Goal: Task Accomplishment & Management: Manage account settings

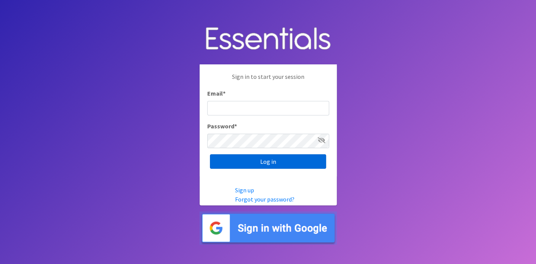
type input "deb@villagediaperbank.org"
click at [239, 156] on input "Log in" at bounding box center [268, 161] width 116 height 14
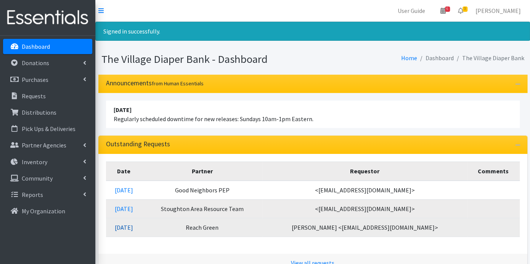
click at [133, 227] on link "10/03/2025" at bounding box center [124, 228] width 18 height 8
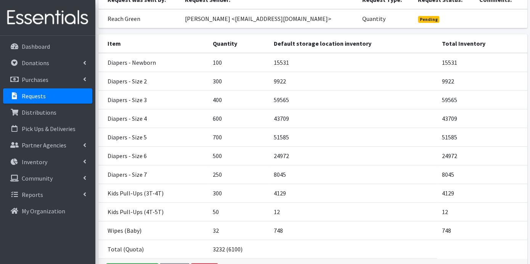
scroll to position [127, 0]
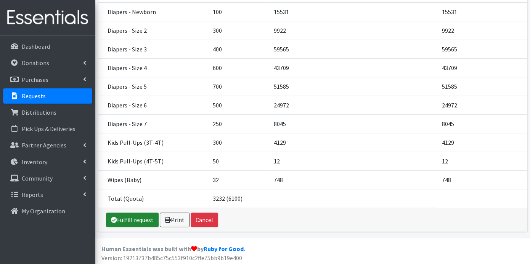
click at [141, 216] on link "Fulfill request" at bounding box center [132, 220] width 53 height 14
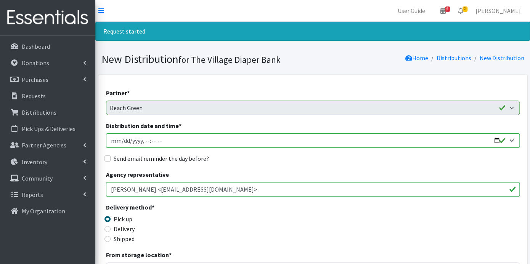
click at [119, 140] on input "Distribution date and time *" at bounding box center [313, 140] width 414 height 14
type input "2025-10-08T23:59"
click at [146, 140] on input "Distribution date and time *" at bounding box center [313, 140] width 414 height 14
type input "2025-10-08T09:00"
click at [107, 159] on input "Send email reminder the day before?" at bounding box center [107, 158] width 6 height 6
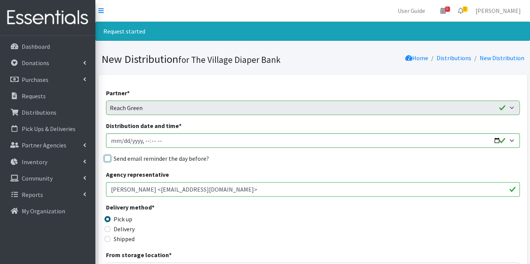
checkbox input "true"
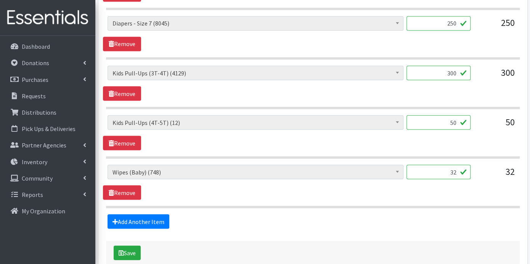
scroll to position [689, 0]
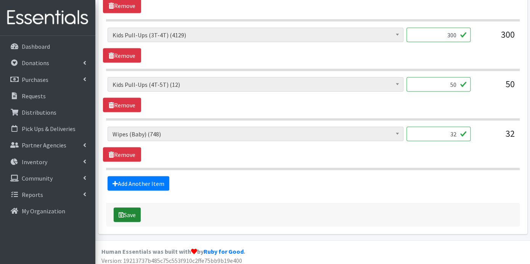
click at [131, 209] on button "Save" at bounding box center [127, 214] width 27 height 14
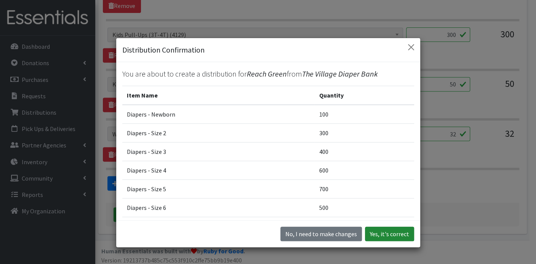
click at [380, 236] on button "Yes, it's correct" at bounding box center [389, 234] width 49 height 14
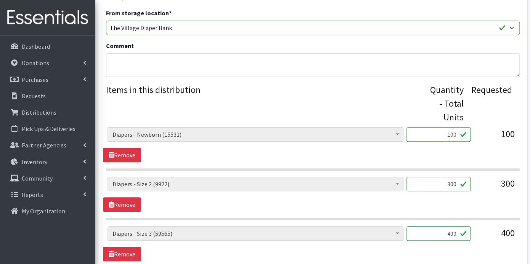
scroll to position [254, 0]
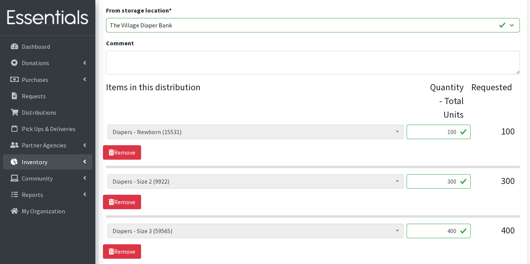
click at [35, 162] on p "Inventory" at bounding box center [35, 162] width 26 height 8
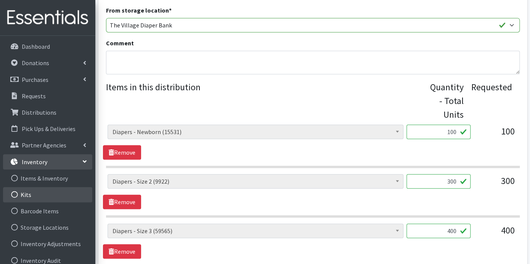
click at [28, 194] on link "Kits" at bounding box center [47, 194] width 89 height 15
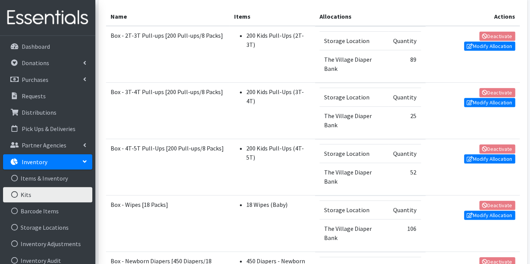
scroll to position [127, 0]
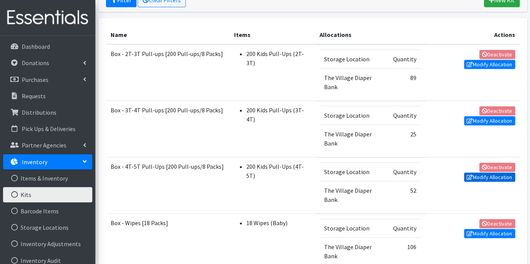
click at [495, 174] on link "Modify Allocation" at bounding box center [489, 177] width 51 height 9
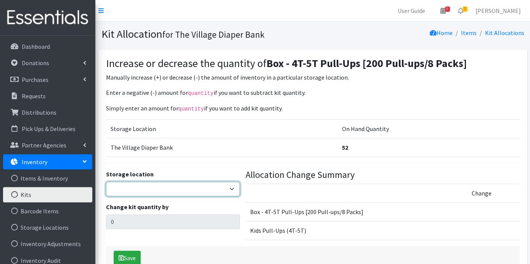
click at [229, 186] on select "The Village Diaper Bank" at bounding box center [173, 189] width 134 height 14
select select "353"
click at [106, 182] on select "The Village Diaper Bank" at bounding box center [173, 189] width 134 height 14
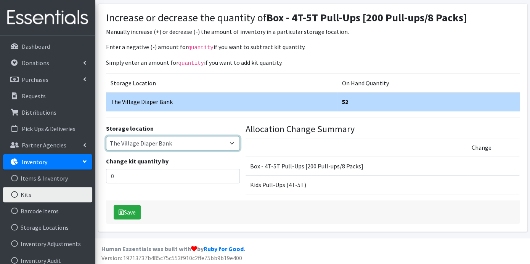
scroll to position [46, 0]
click at [168, 176] on input "0" at bounding box center [173, 176] width 134 height 14
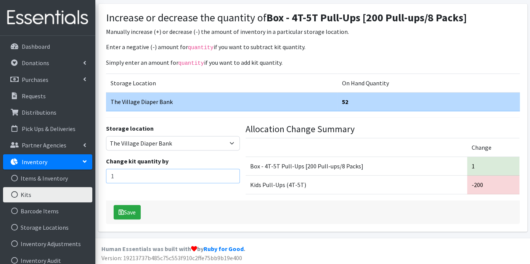
click at [232, 172] on input "1" at bounding box center [173, 176] width 134 height 14
click at [232, 172] on input "2" at bounding box center [173, 176] width 134 height 14
click at [232, 172] on input "3" at bounding box center [173, 176] width 134 height 14
click at [232, 172] on input "4" at bounding box center [173, 176] width 134 height 14
click at [232, 172] on input "5" at bounding box center [173, 176] width 134 height 14
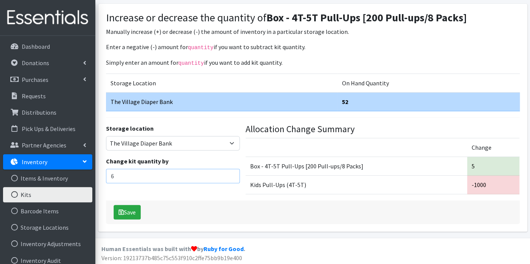
click at [232, 172] on input "6" at bounding box center [173, 176] width 134 height 14
click at [232, 172] on input "7" at bounding box center [173, 176] width 134 height 14
click at [232, 172] on input "8" at bounding box center [173, 176] width 134 height 14
click at [232, 172] on input "23" at bounding box center [173, 176] width 134 height 14
click at [232, 172] on input "24" at bounding box center [173, 176] width 134 height 14
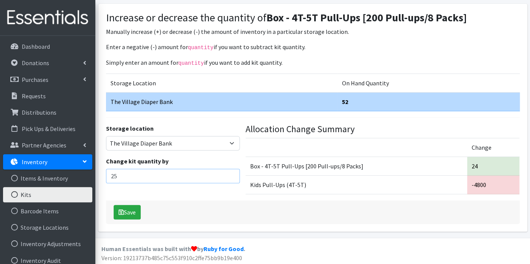
click at [232, 172] on input "25" at bounding box center [173, 176] width 134 height 14
click at [232, 172] on input "26" at bounding box center [173, 176] width 134 height 14
click at [234, 172] on input "27" at bounding box center [173, 176] width 134 height 14
click at [234, 172] on input "28" at bounding box center [173, 176] width 134 height 14
click at [234, 172] on input "29" at bounding box center [173, 176] width 134 height 14
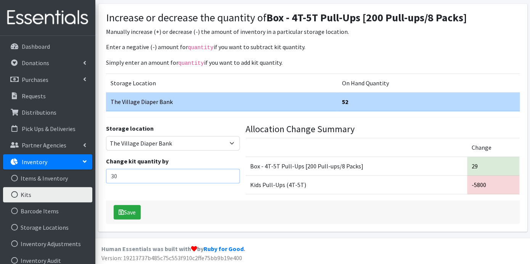
click at [234, 172] on input "30" at bounding box center [173, 176] width 134 height 14
click at [234, 172] on input "31" at bounding box center [173, 176] width 134 height 14
click at [234, 172] on input "32" at bounding box center [173, 176] width 134 height 14
click at [234, 172] on input "33" at bounding box center [173, 176] width 134 height 14
click at [234, 172] on input "34" at bounding box center [173, 176] width 134 height 14
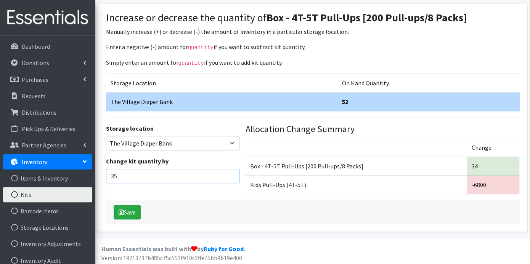
click at [234, 172] on input "35" at bounding box center [173, 176] width 134 height 14
click at [234, 172] on input "36" at bounding box center [173, 176] width 134 height 14
click at [234, 172] on input "37" at bounding box center [173, 176] width 134 height 14
click at [234, 172] on input "38" at bounding box center [173, 176] width 134 height 14
click at [234, 172] on input "39" at bounding box center [173, 176] width 134 height 14
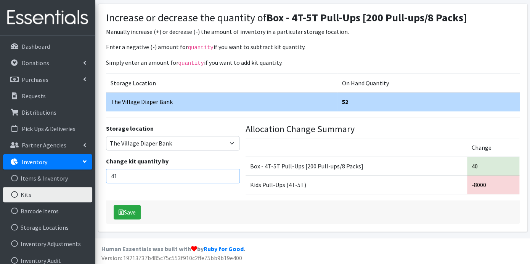
click at [234, 172] on input "41" at bounding box center [173, 176] width 134 height 14
click at [234, 172] on input "43" at bounding box center [173, 176] width 134 height 14
click at [234, 172] on input "45" at bounding box center [173, 176] width 134 height 14
click at [234, 172] on input "47" at bounding box center [173, 176] width 134 height 14
click at [234, 172] on input "49" at bounding box center [173, 176] width 134 height 14
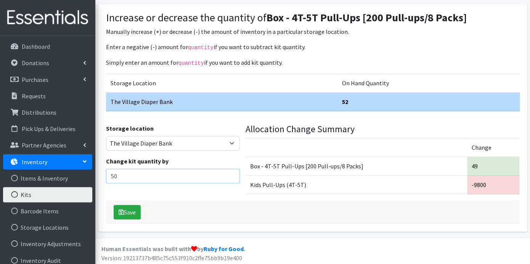
click at [234, 172] on input "50" at bounding box center [173, 176] width 134 height 14
type input "51"
click at [234, 172] on input "51" at bounding box center [173, 176] width 134 height 14
click at [135, 208] on button "Save" at bounding box center [127, 212] width 27 height 14
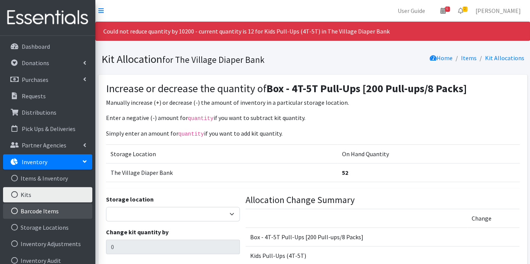
scroll to position [42, 0]
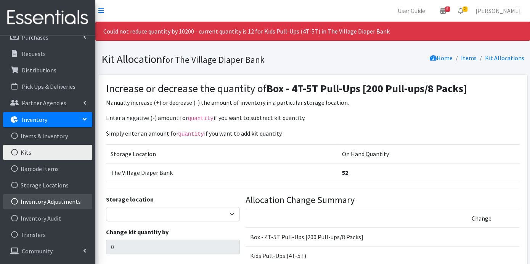
click at [69, 200] on link "Inventory Adjustments" at bounding box center [47, 201] width 89 height 15
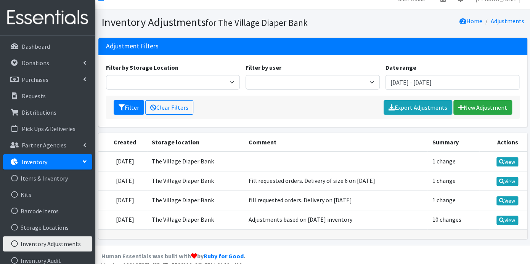
scroll to position [18, 0]
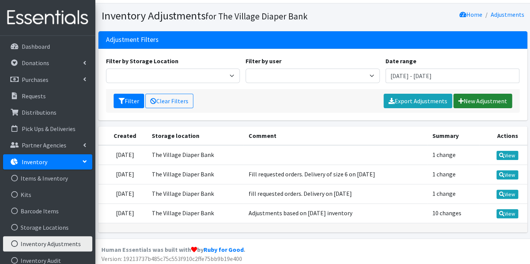
click at [468, 98] on link "New Adjustment" at bounding box center [482, 101] width 59 height 14
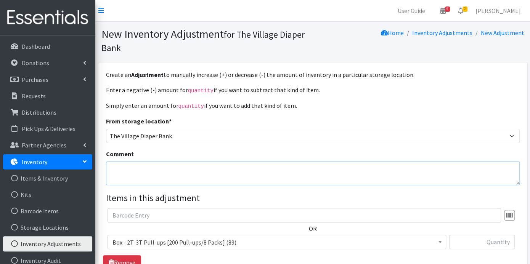
click at [144, 167] on textarea "Comment" at bounding box center [313, 174] width 414 height 24
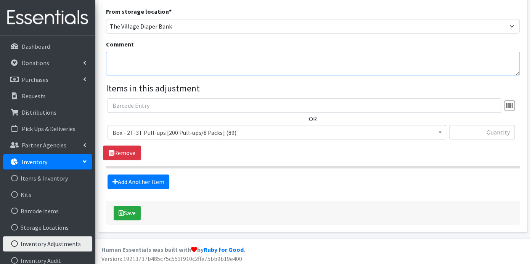
scroll to position [111, 0]
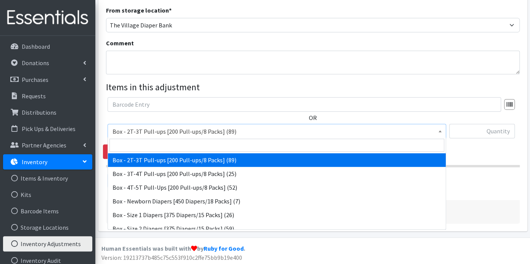
click at [441, 128] on span at bounding box center [440, 130] width 8 height 12
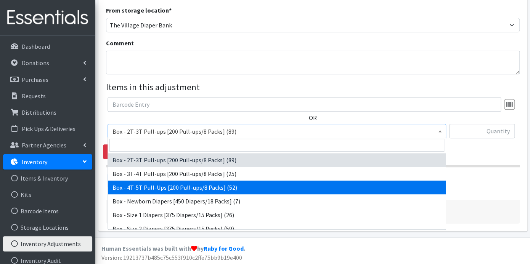
select select "14400"
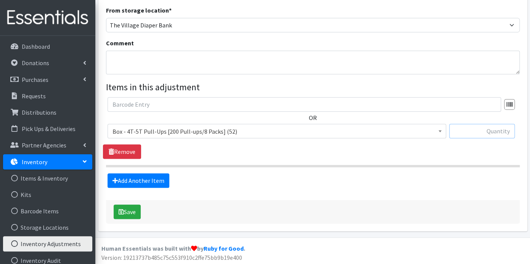
click at [481, 128] on input "text" at bounding box center [482, 131] width 66 height 14
type input "100"
click at [127, 65] on textarea "Comment" at bounding box center [313, 63] width 414 height 24
click at [135, 207] on button "Save" at bounding box center [127, 212] width 27 height 14
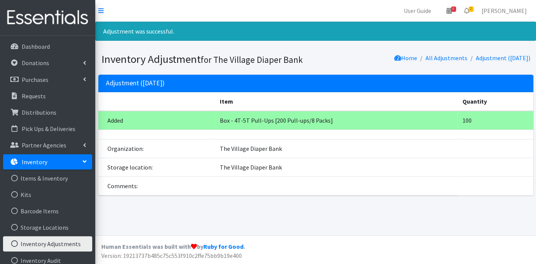
click at [310, 119] on td "Box - 4T-5T Pull-Ups [200 Pull-ups/8 Packs]" at bounding box center [336, 120] width 242 height 19
click at [43, 162] on p "Inventory" at bounding box center [35, 162] width 26 height 8
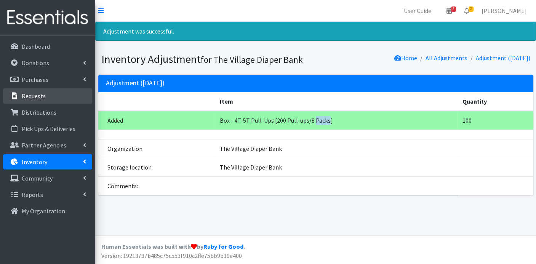
click at [40, 97] on p "Requests" at bounding box center [34, 96] width 24 height 8
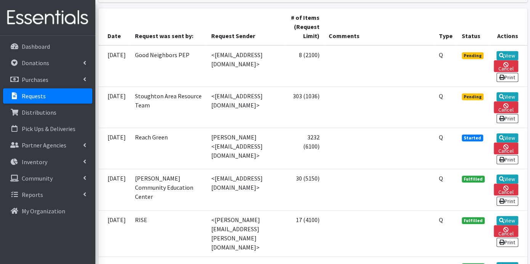
scroll to position [212, 0]
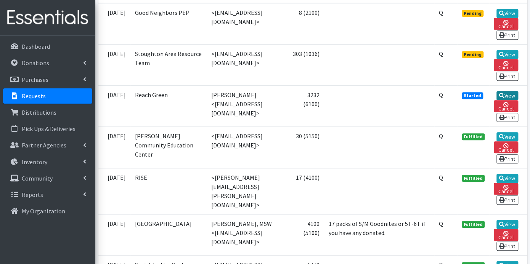
click at [504, 91] on link "View" at bounding box center [507, 95] width 22 height 9
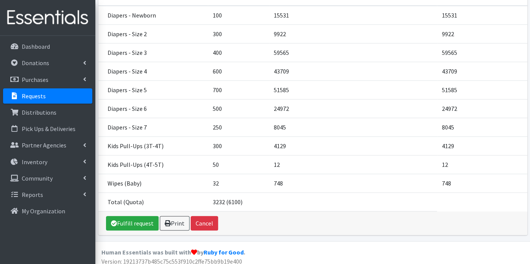
scroll to position [127, 0]
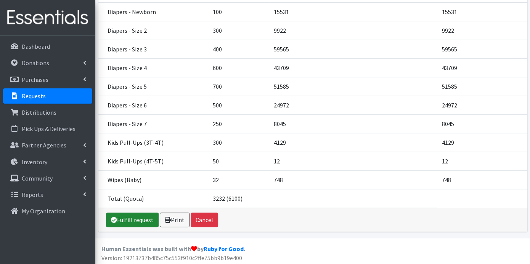
click at [129, 218] on link "Fulfill request" at bounding box center [132, 220] width 53 height 14
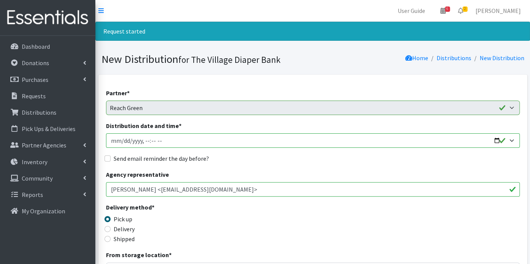
click at [121, 142] on input "Distribution date and time *" at bounding box center [313, 140] width 414 height 14
type input "2025-10-08T23:59"
click at [145, 142] on input "Distribution date and time *" at bounding box center [313, 140] width 414 height 14
type input "2025-10-08T09:00"
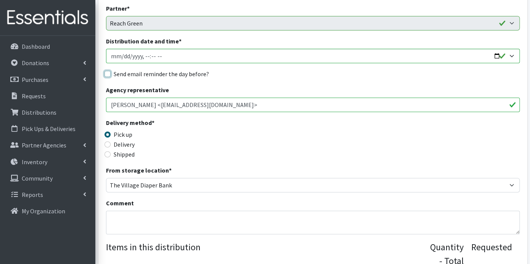
click at [107, 71] on input "Send email reminder the day before?" at bounding box center [107, 74] width 6 height 6
checkbox input "true"
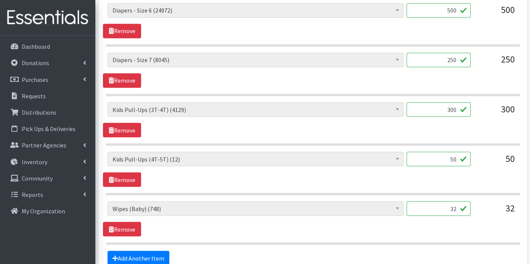
scroll to position [689, 0]
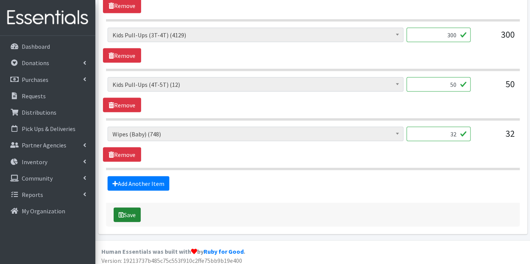
click at [129, 209] on button "Save" at bounding box center [127, 214] width 27 height 14
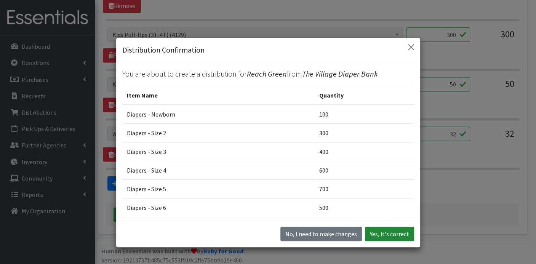
click at [387, 238] on button "Yes, it's correct" at bounding box center [389, 234] width 49 height 14
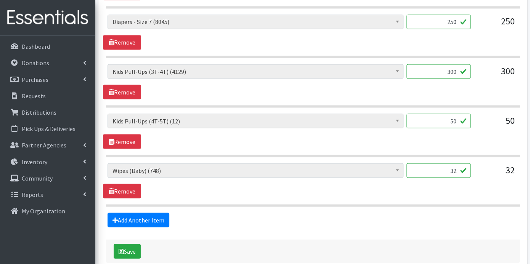
scroll to position [677, 0]
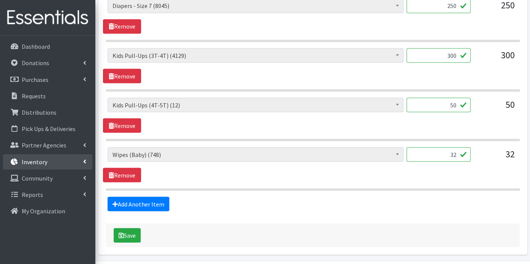
click at [47, 159] on link "Inventory" at bounding box center [47, 161] width 89 height 15
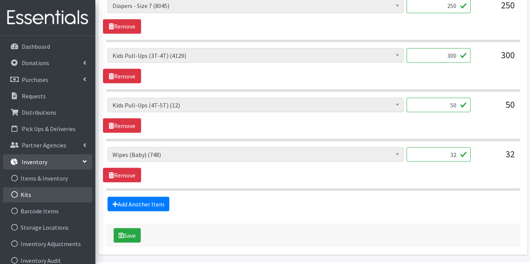
click at [38, 190] on link "Kits" at bounding box center [47, 194] width 89 height 15
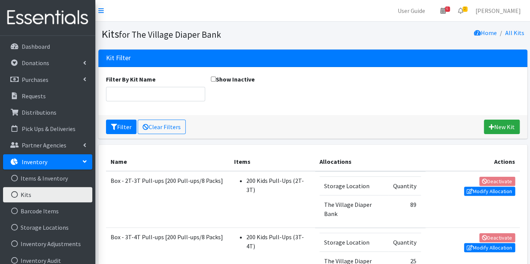
scroll to position [212, 0]
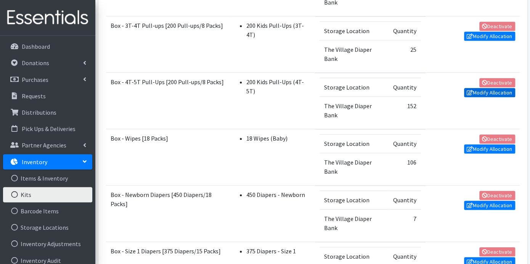
click at [501, 89] on link "Modify Allocation" at bounding box center [489, 92] width 51 height 9
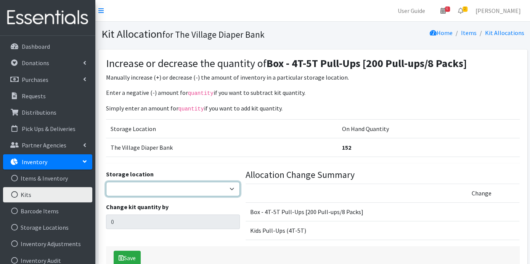
click at [228, 185] on select "The Village Diaper Bank" at bounding box center [173, 189] width 134 height 14
select select "353"
click at [106, 182] on select "The Village Diaper Bank" at bounding box center [173, 189] width 134 height 14
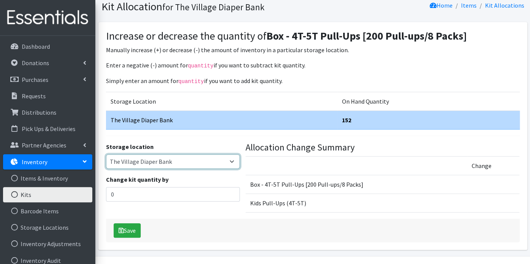
scroll to position [46, 0]
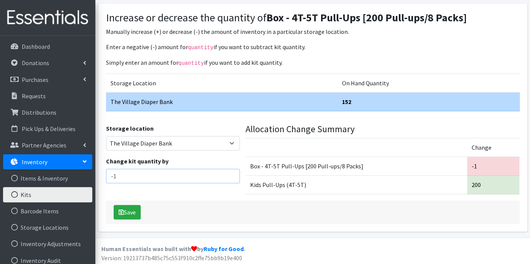
click at [232, 177] on input "-1" at bounding box center [173, 176] width 134 height 14
click at [232, 177] on input "-2" at bounding box center [173, 176] width 134 height 14
click at [232, 177] on input "-3" at bounding box center [173, 176] width 134 height 14
click at [232, 177] on input "-4" at bounding box center [173, 176] width 134 height 14
click at [232, 177] on input "-5" at bounding box center [173, 176] width 134 height 14
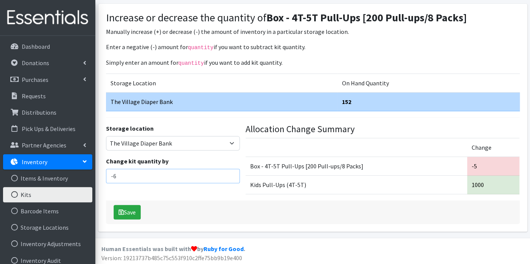
click at [232, 177] on input "-6" at bounding box center [173, 176] width 134 height 14
click at [232, 177] on input "-7" at bounding box center [173, 176] width 134 height 14
click at [232, 177] on input "-8" at bounding box center [173, 176] width 134 height 14
click at [232, 177] on input "-9" at bounding box center [173, 176] width 134 height 14
click at [232, 177] on input "-10" at bounding box center [173, 176] width 134 height 14
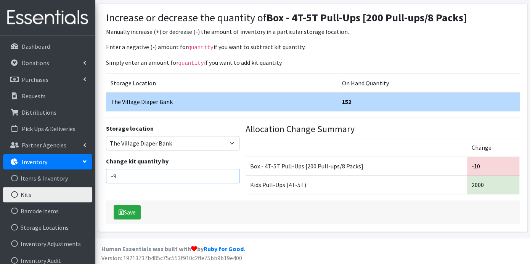
click at [230, 171] on input "-9" at bounding box center [173, 176] width 134 height 14
click at [230, 171] on input "-8" at bounding box center [173, 176] width 134 height 14
click at [230, 171] on input "-7" at bounding box center [173, 176] width 134 height 14
click at [230, 171] on input "-6" at bounding box center [173, 176] width 134 height 14
click at [230, 171] on input "-5" at bounding box center [173, 176] width 134 height 14
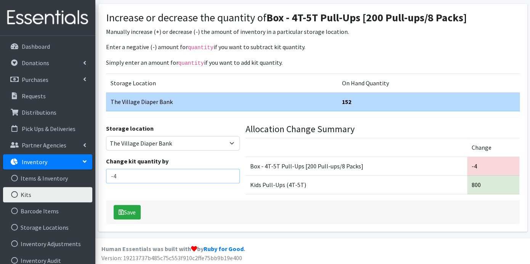
click at [230, 171] on input "-4" at bounding box center [173, 176] width 134 height 14
click at [230, 171] on input "-3" at bounding box center [173, 176] width 134 height 14
click at [230, 171] on input "-2" at bounding box center [173, 176] width 134 height 14
click at [230, 171] on input "-1" at bounding box center [173, 176] width 134 height 14
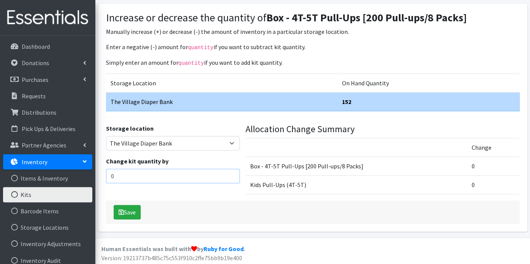
click at [230, 171] on input "0" at bounding box center [173, 176] width 134 height 14
click at [232, 177] on input "-1" at bounding box center [173, 176] width 134 height 14
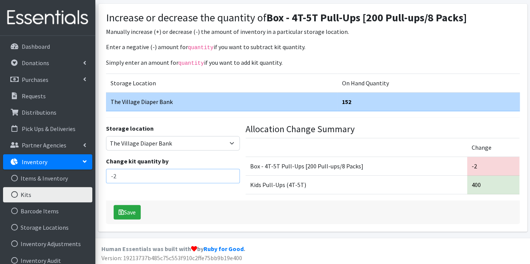
click at [232, 177] on input "-2" at bounding box center [173, 176] width 134 height 14
click at [232, 177] on input "-3" at bounding box center [173, 176] width 134 height 14
click at [232, 177] on input "-4" at bounding box center [173, 176] width 134 height 14
click at [232, 177] on input "-5" at bounding box center [173, 176] width 134 height 14
click at [232, 177] on input "-6" at bounding box center [173, 176] width 134 height 14
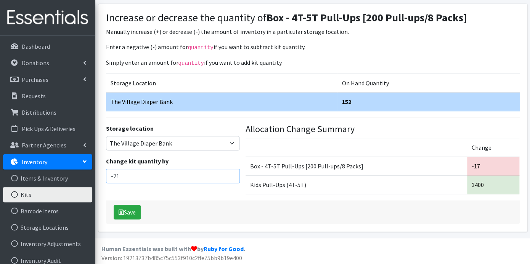
type input "-21"
click at [232, 177] on input "-21" at bounding box center [173, 176] width 134 height 14
click at [131, 207] on button "Save" at bounding box center [127, 212] width 27 height 14
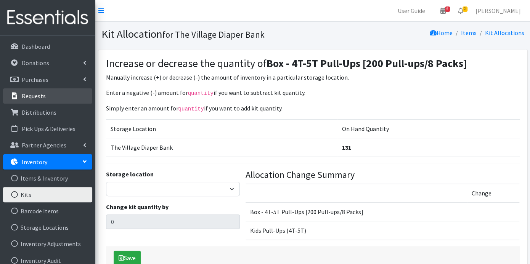
click at [49, 94] on link "Requests" at bounding box center [47, 95] width 89 height 15
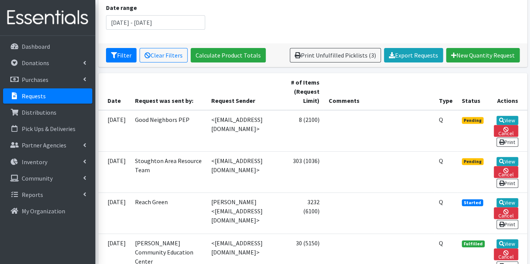
scroll to position [169, 0]
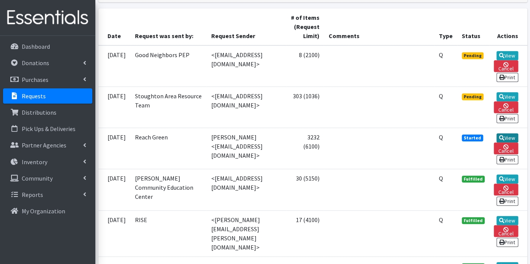
click at [500, 135] on icon at bounding box center [501, 137] width 5 height 5
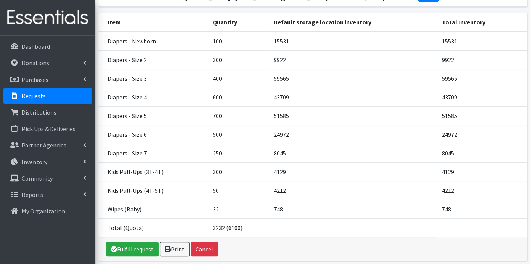
scroll to position [85, 0]
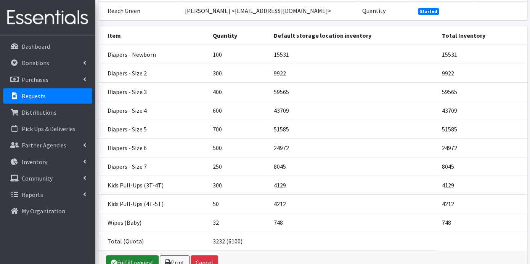
click at [144, 255] on link "Fulfill request" at bounding box center [132, 262] width 53 height 14
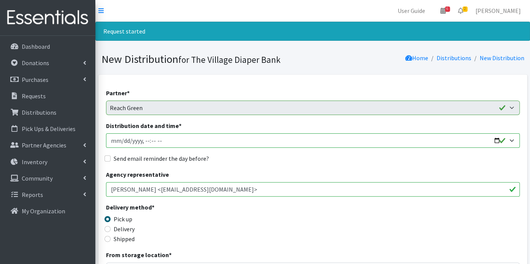
click at [120, 141] on input "Distribution date and time *" at bounding box center [313, 140] width 414 height 14
type input "2025-10-08T23:59"
click at [141, 139] on input "Distribution date and time *" at bounding box center [313, 140] width 414 height 14
type input "2025-10-08T09:00"
click at [108, 158] on input "Send email reminder the day before?" at bounding box center [107, 158] width 6 height 6
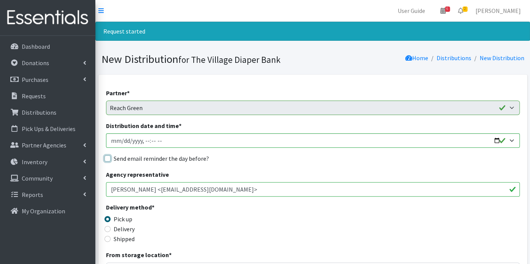
checkbox input "true"
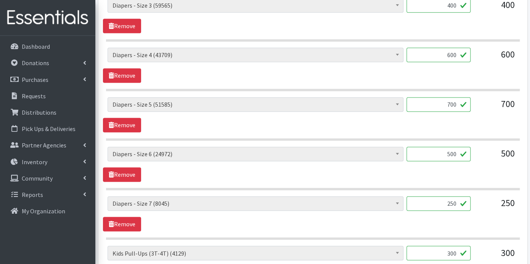
scroll to position [677, 0]
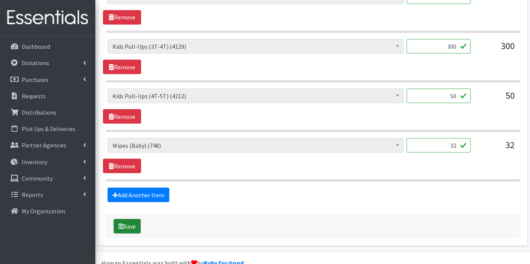
click at [131, 219] on button "Save" at bounding box center [127, 226] width 27 height 14
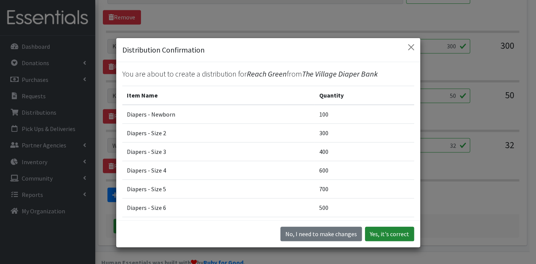
click at [384, 230] on button "Yes, it's correct" at bounding box center [389, 234] width 49 height 14
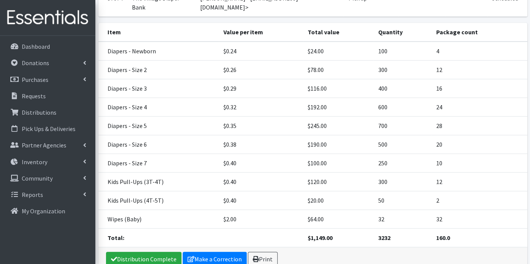
scroll to position [148, 0]
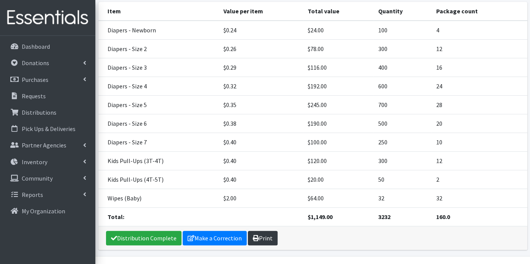
click at [265, 231] on link "Print" at bounding box center [263, 238] width 30 height 14
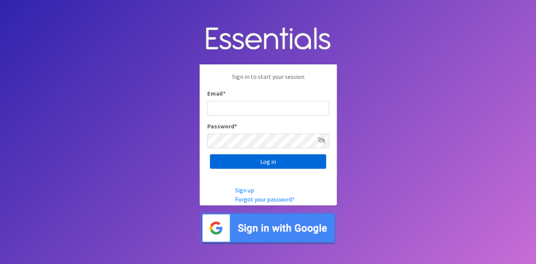
type input "[EMAIL_ADDRESS][DOMAIN_NAME]"
click at [274, 163] on input "Log in" at bounding box center [268, 161] width 116 height 14
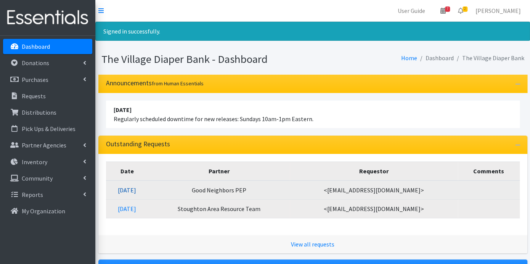
click at [136, 190] on link "[DATE]" at bounding box center [127, 190] width 18 height 8
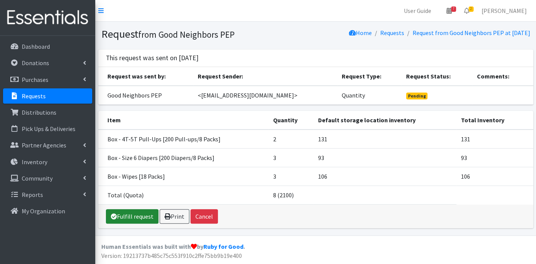
click at [145, 216] on link "Fulfill request" at bounding box center [132, 216] width 53 height 14
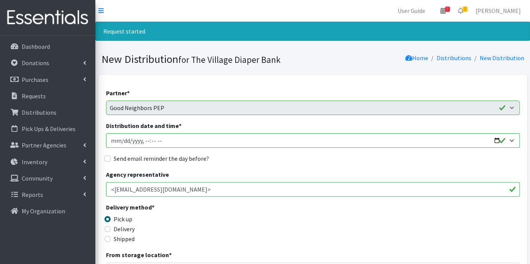
click at [124, 143] on input "Distribution date and time *" at bounding box center [313, 140] width 414 height 14
type input "[DATE]T23:59"
click at [145, 137] on input "Distribution date and time *" at bounding box center [313, 140] width 414 height 14
type input "[DATE]T09:00"
click at [106, 155] on input "Send email reminder the day before?" at bounding box center [107, 158] width 6 height 6
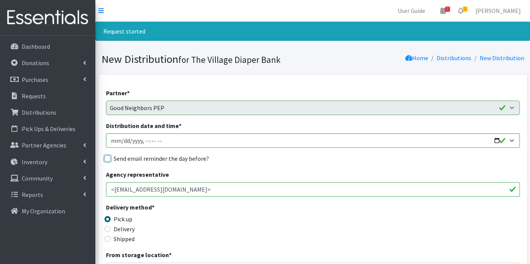
checkbox input "true"
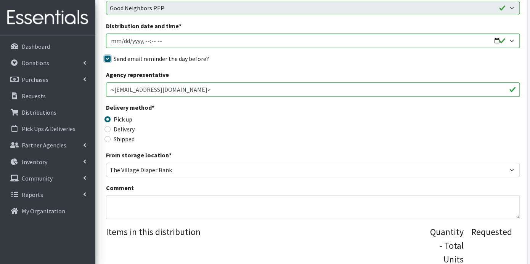
scroll to position [127, 0]
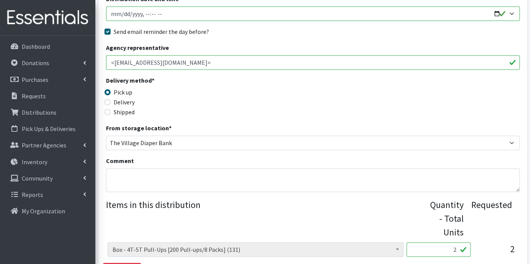
click at [124, 12] on input "Distribution date and time *" at bounding box center [313, 13] width 414 height 14
type input "2025-10-10T09:00"
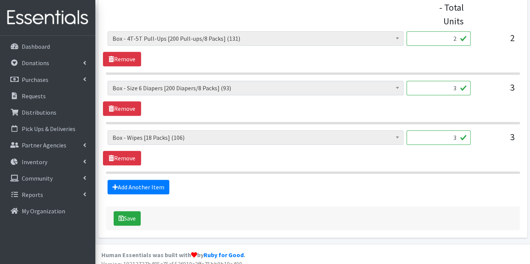
scroll to position [338, 0]
click at [130, 216] on button "Save" at bounding box center [127, 218] width 27 height 14
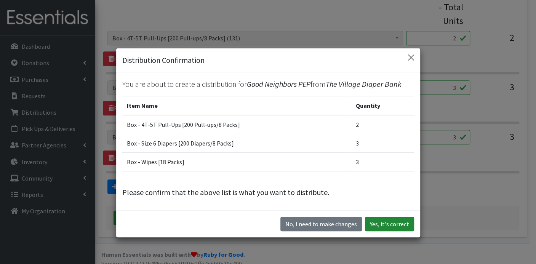
click at [400, 224] on button "Yes, it's correct" at bounding box center [389, 224] width 49 height 14
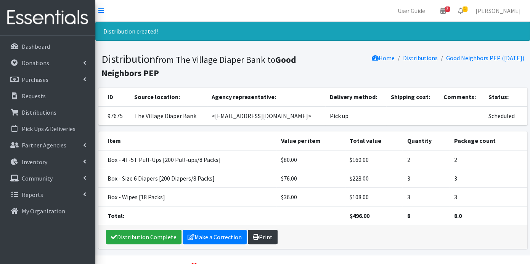
click at [264, 237] on link "Print" at bounding box center [263, 237] width 30 height 14
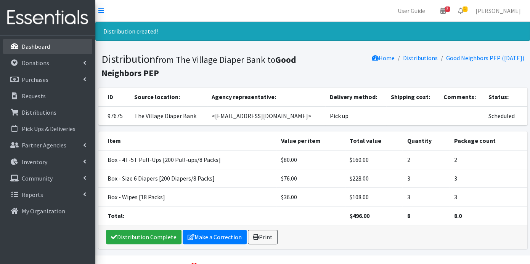
click at [35, 44] on p "Dashboard" at bounding box center [36, 47] width 28 height 8
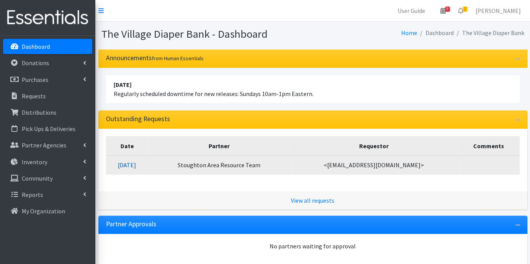
click at [136, 164] on link "[DATE]" at bounding box center [127, 165] width 18 height 8
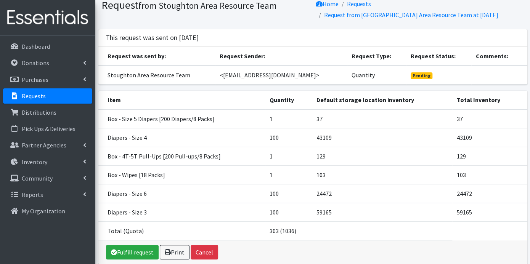
scroll to position [42, 0]
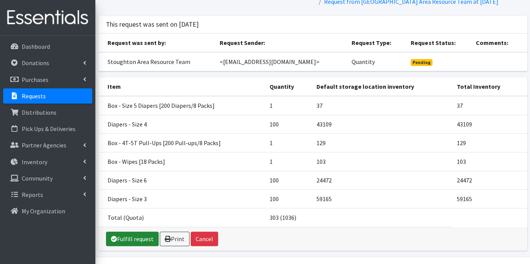
click at [144, 236] on link "Fulfill request" at bounding box center [132, 239] width 53 height 14
click at [168, 233] on link "Print" at bounding box center [166, 239] width 30 height 14
click at [131, 233] on link "Fulfill request" at bounding box center [132, 239] width 53 height 14
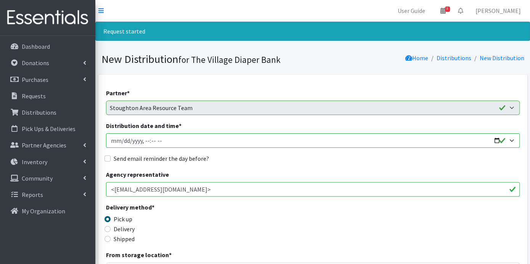
click at [121, 141] on input "Distribution date and time *" at bounding box center [313, 140] width 414 height 14
type input "2025-10-10T23:59"
click at [145, 142] on input "Distribution date and time *" at bounding box center [313, 140] width 414 height 14
type input "2025-10-10T09:00"
click at [107, 158] on input "Send email reminder the day before?" at bounding box center [107, 158] width 6 height 6
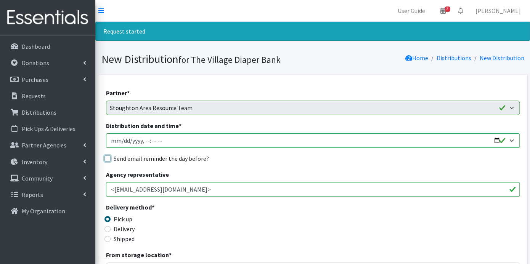
checkbox input "true"
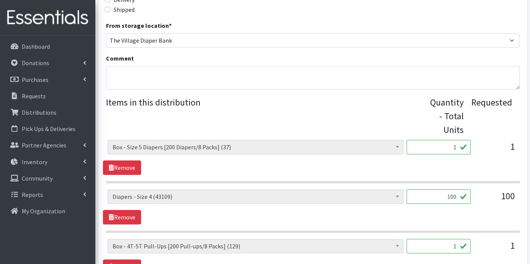
scroll to position [212, 0]
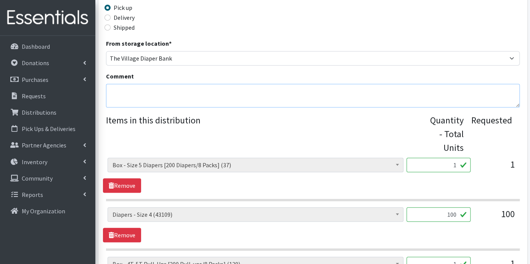
click at [146, 98] on textarea "Comment" at bounding box center [313, 96] width 414 height 24
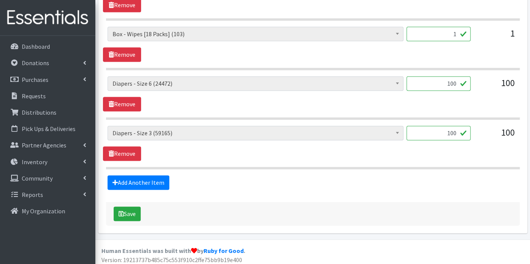
scroll to position [492, 0]
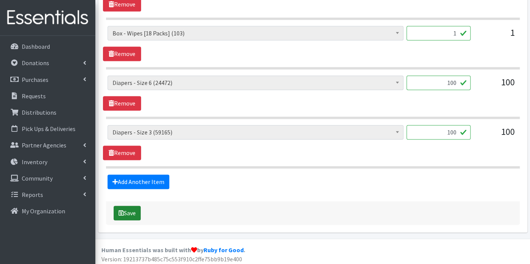
click at [130, 210] on button "Save" at bounding box center [127, 213] width 27 height 14
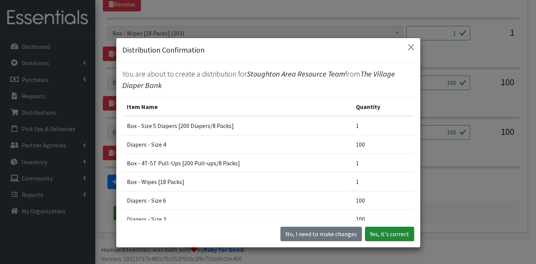
click at [393, 235] on button "Yes, it's correct" at bounding box center [389, 234] width 49 height 14
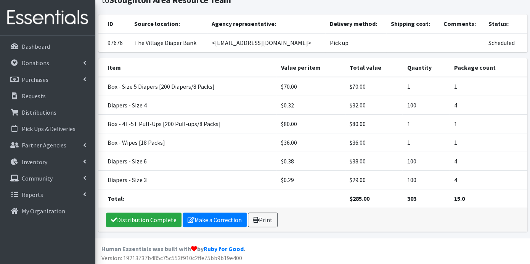
scroll to position [74, 0]
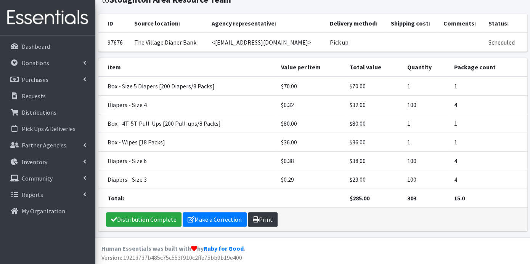
click at [269, 215] on link "Print" at bounding box center [263, 219] width 30 height 14
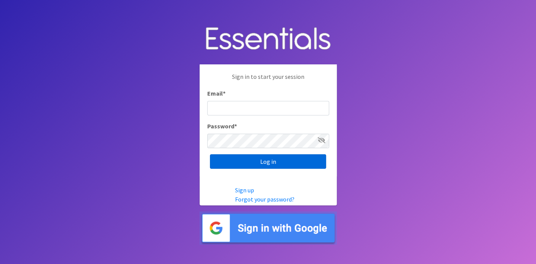
type input "[EMAIL_ADDRESS][DOMAIN_NAME]"
click at [249, 158] on input "Log in" at bounding box center [268, 161] width 116 height 14
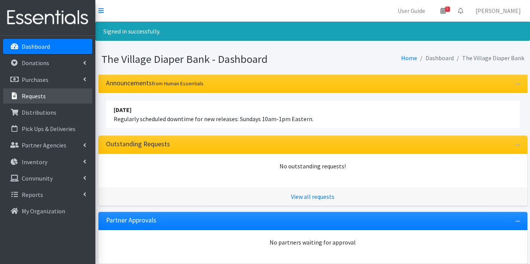
click at [40, 93] on p "Requests" at bounding box center [34, 96] width 24 height 8
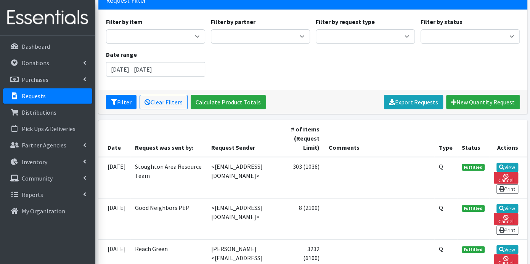
scroll to position [85, 0]
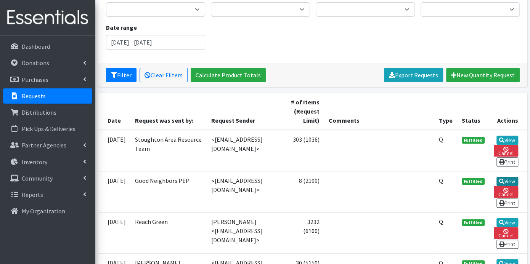
click at [505, 178] on link "View" at bounding box center [507, 181] width 22 height 9
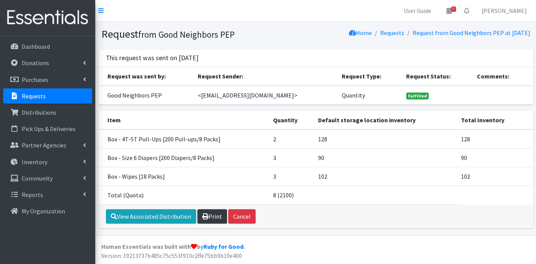
click at [210, 212] on link "Print" at bounding box center [212, 216] width 30 height 14
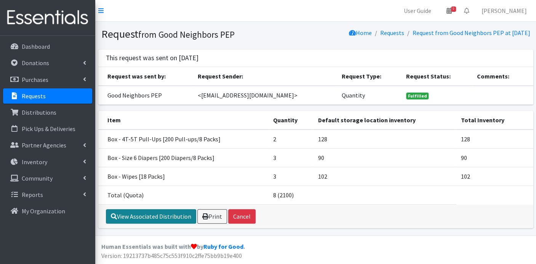
click at [171, 214] on link "View Associated Distribution" at bounding box center [151, 216] width 90 height 14
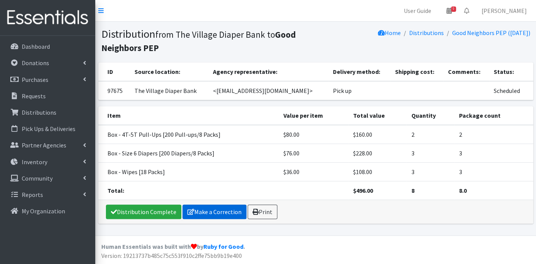
click at [216, 212] on link "Make a Correction" at bounding box center [215, 212] width 64 height 14
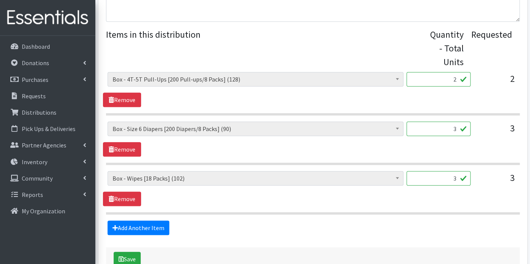
scroll to position [319, 0]
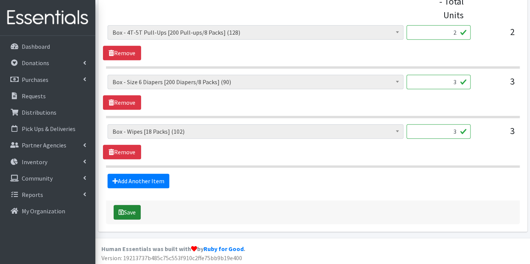
click at [136, 208] on button "Save" at bounding box center [127, 212] width 27 height 14
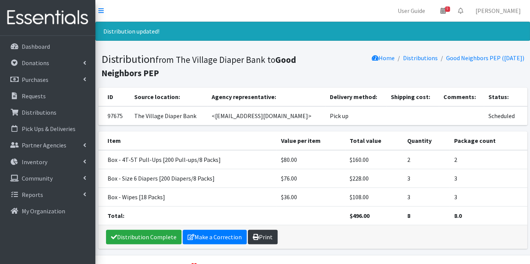
click at [265, 237] on link "Print" at bounding box center [263, 237] width 30 height 14
